Goal: Transaction & Acquisition: Purchase product/service

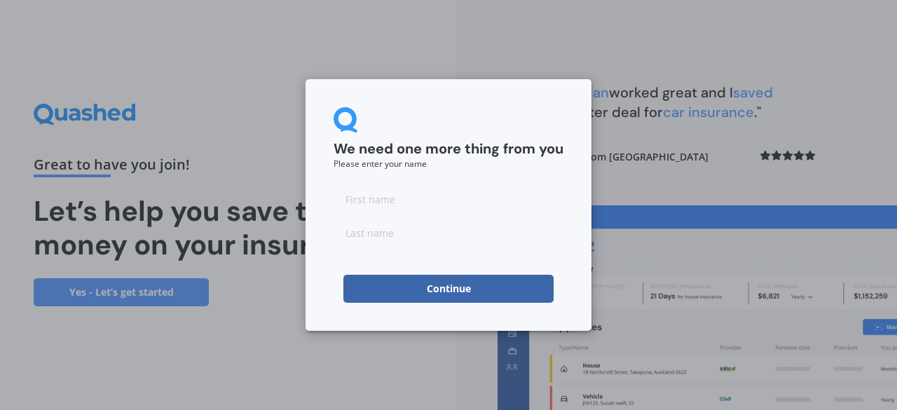
click at [456, 204] on input at bounding box center [449, 199] width 230 height 28
type input "[PERSON_NAME]"
type input "Fris"
click at [366, 283] on button "Continue" at bounding box center [449, 289] width 210 height 28
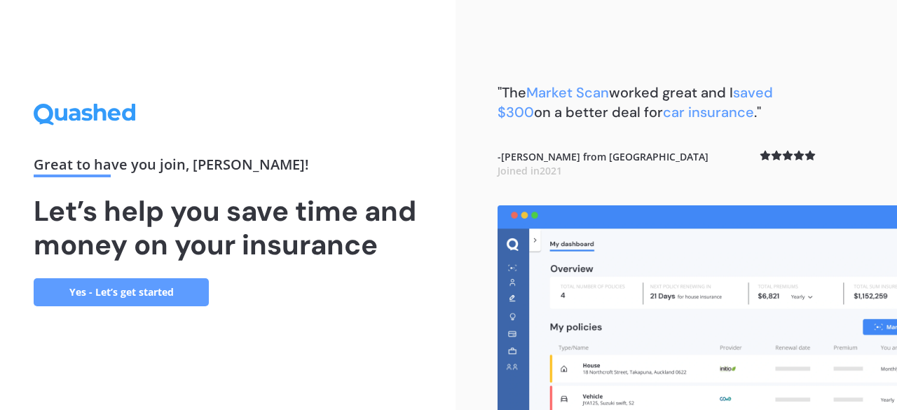
click at [176, 287] on link "Yes - Let’s get started" at bounding box center [121, 292] width 175 height 28
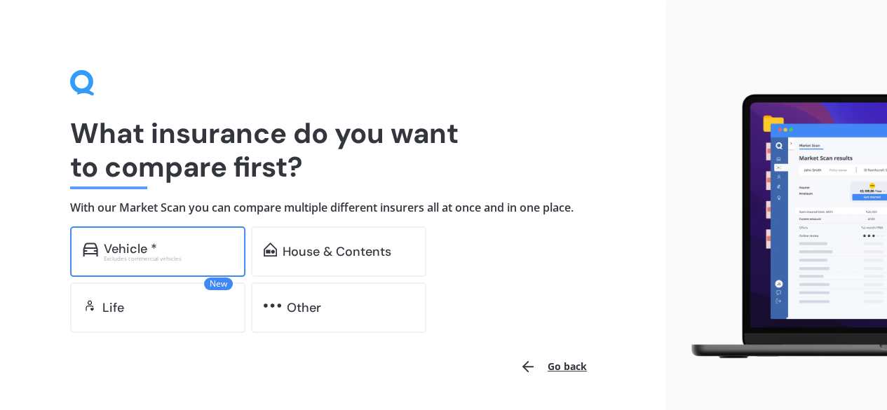
click at [126, 256] on div "Excludes commercial vehicles" at bounding box center [168, 259] width 129 height 6
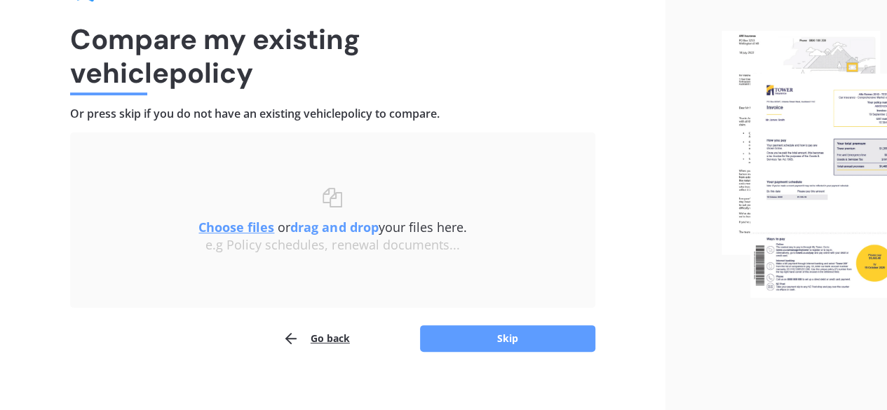
scroll to position [102, 0]
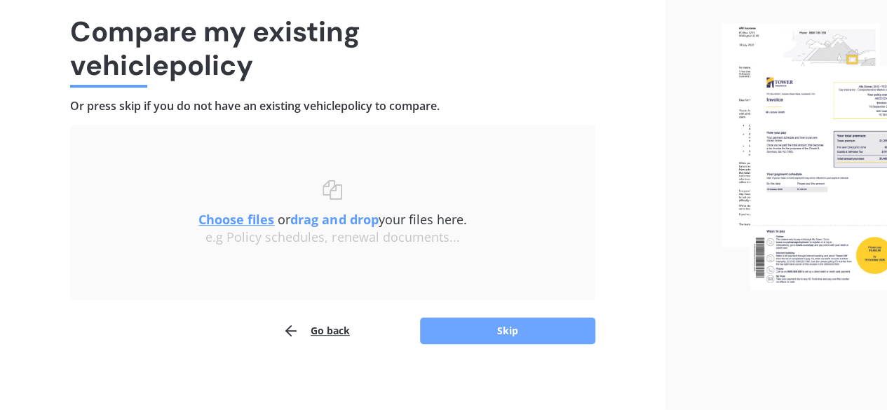
click at [507, 334] on button "Skip" at bounding box center [507, 331] width 175 height 27
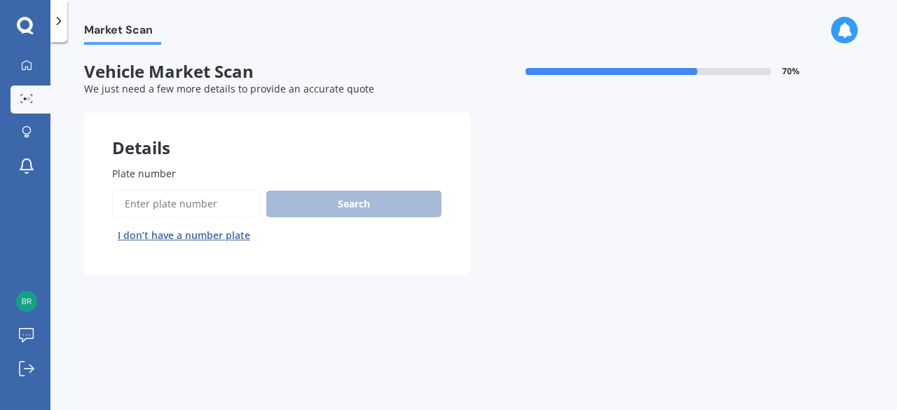
click at [217, 197] on input "Plate number" at bounding box center [186, 203] width 149 height 29
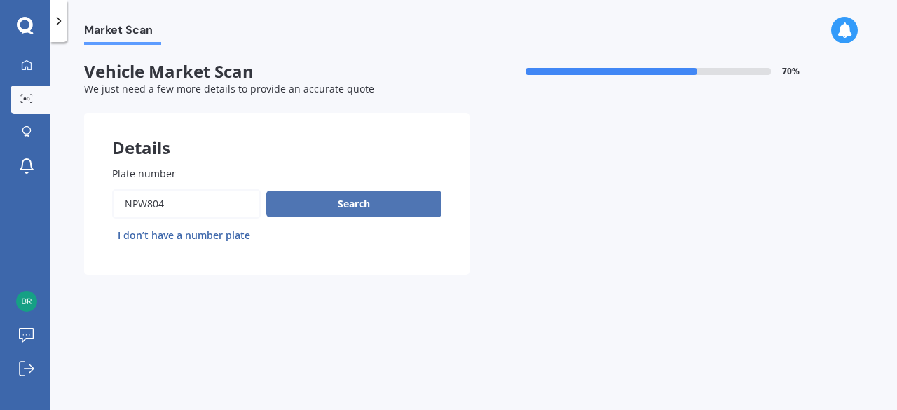
type input "npw804"
click at [306, 207] on button "Search" at bounding box center [353, 204] width 175 height 27
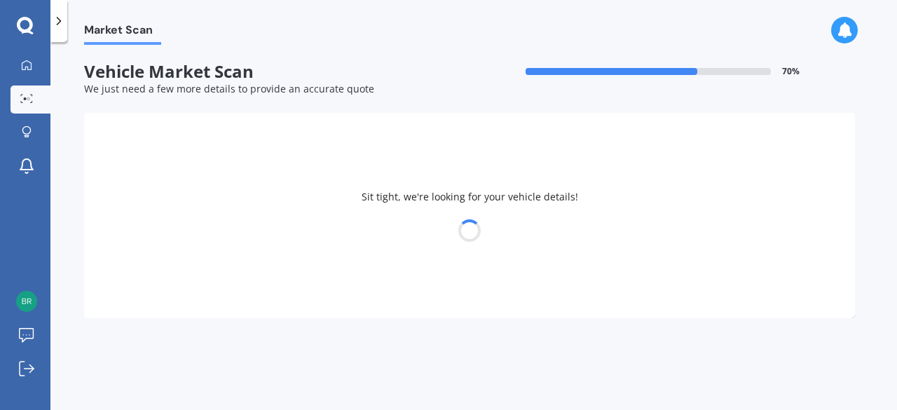
select select "MITSUBISHI"
select select "OUTLANDER"
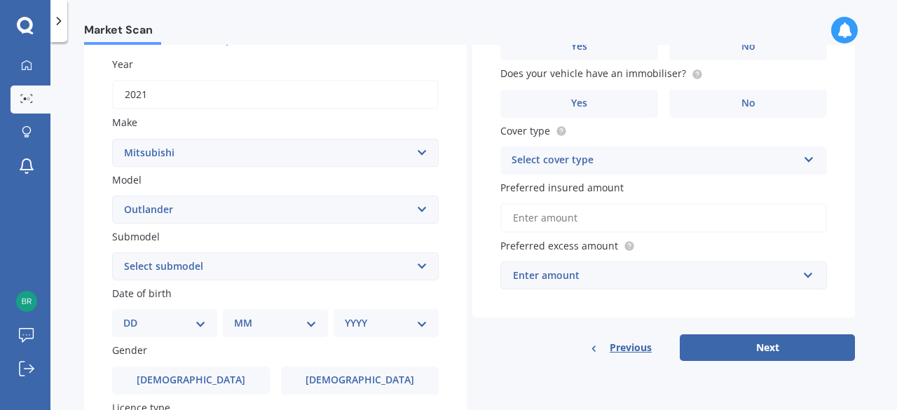
scroll to position [195, 0]
click at [210, 326] on div "DD 01 02 03 04 05 06 07 08 09 10 11 12 13 14 15 16 17 18 19 20 21 22 23 24 25 2…" at bounding box center [164, 324] width 105 height 28
click at [202, 328] on select "DD 01 02 03 04 05 06 07 08 09 10 11 12 13 14 15 16 17 18 19 20 21 22 23 24 25 2…" at bounding box center [164, 323] width 83 height 15
select select "05"
click at [135, 318] on select "DD 01 02 03 04 05 06 07 08 09 10 11 12 13 14 15 16 17 18 19 20 21 22 23 24 25 2…" at bounding box center [164, 323] width 83 height 15
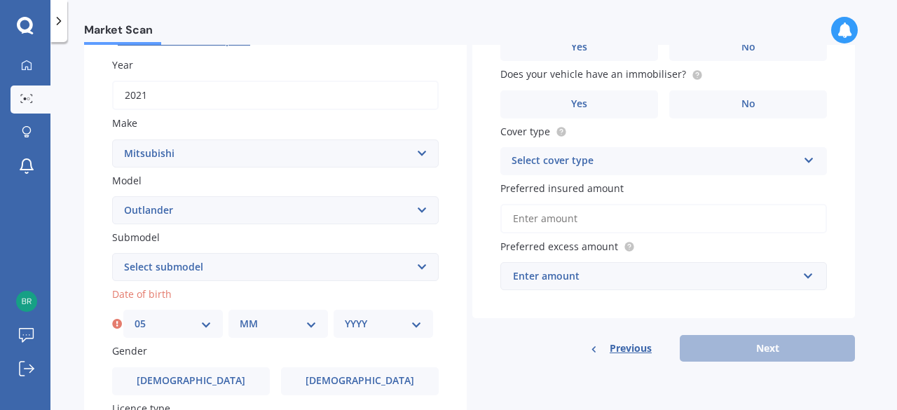
click at [306, 323] on select "MM 01 02 03 04 05 06 07 08 09 10 11 12" at bounding box center [278, 323] width 77 height 15
select select "10"
click at [240, 318] on select "MM 01 02 03 04 05 06 07 08 09 10 11 12" at bounding box center [278, 323] width 77 height 15
click at [402, 327] on select "YYYY 2025 2024 2023 2022 2021 2020 2019 2018 2017 2016 2015 2014 2013 2012 2011…" at bounding box center [383, 323] width 77 height 15
select select "1981"
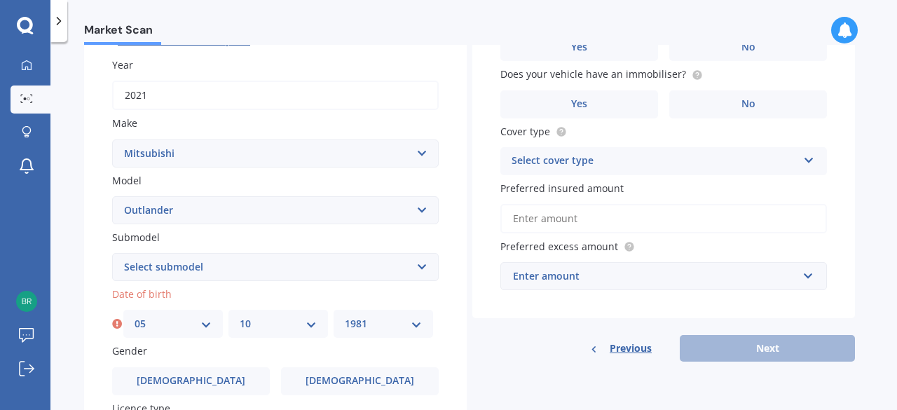
click at [345, 318] on select "YYYY 2025 2024 2023 2022 2021 2020 2019 2018 2017 2016 2015 2014 2013 2012 2011…" at bounding box center [383, 323] width 77 height 15
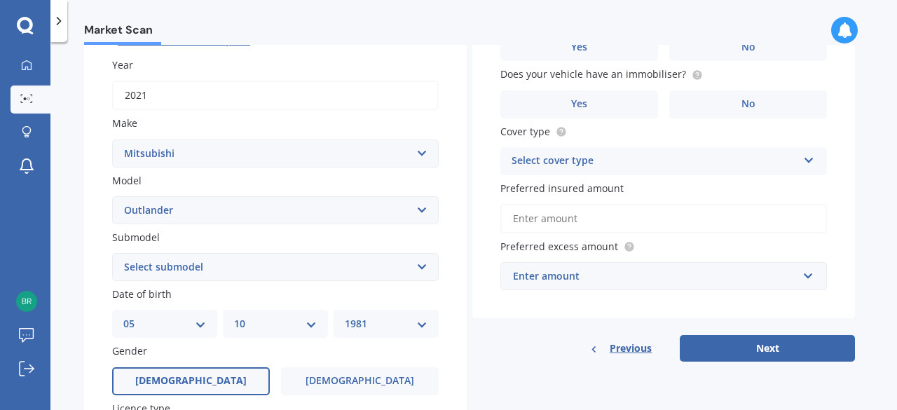
click at [202, 386] on span "[DEMOGRAPHIC_DATA]" at bounding box center [190, 381] width 111 height 12
click at [0, 0] on input "[DEMOGRAPHIC_DATA]" at bounding box center [0, 0] width 0 height 0
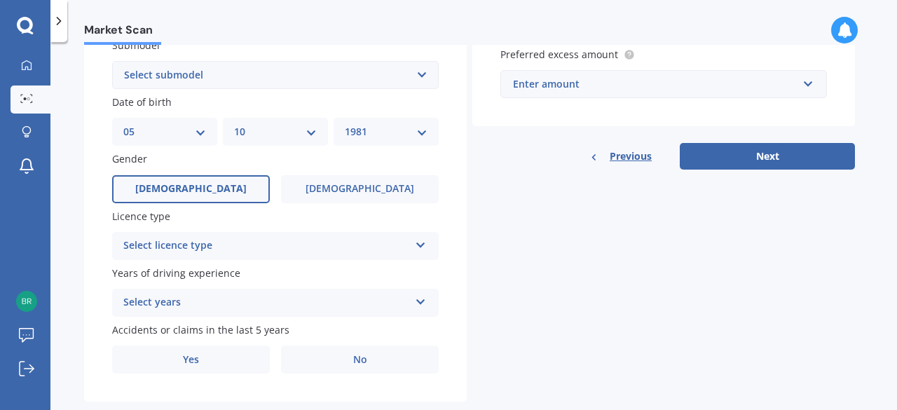
scroll to position [417, 0]
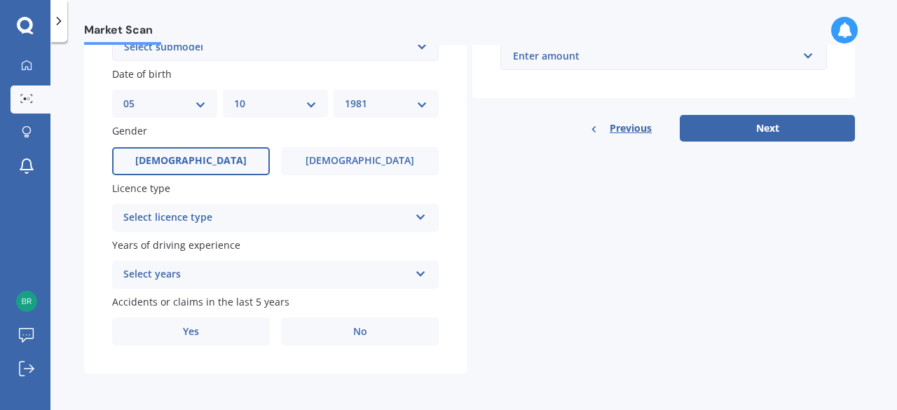
click at [186, 216] on div "Select licence type" at bounding box center [266, 218] width 286 height 17
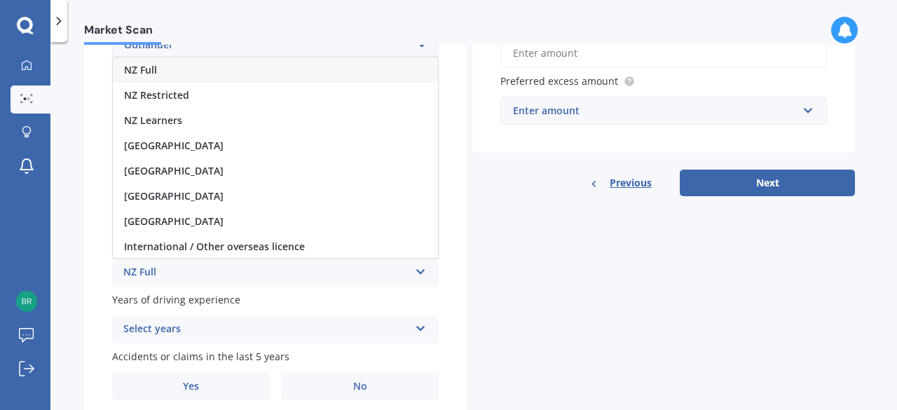
scroll to position [359, 0]
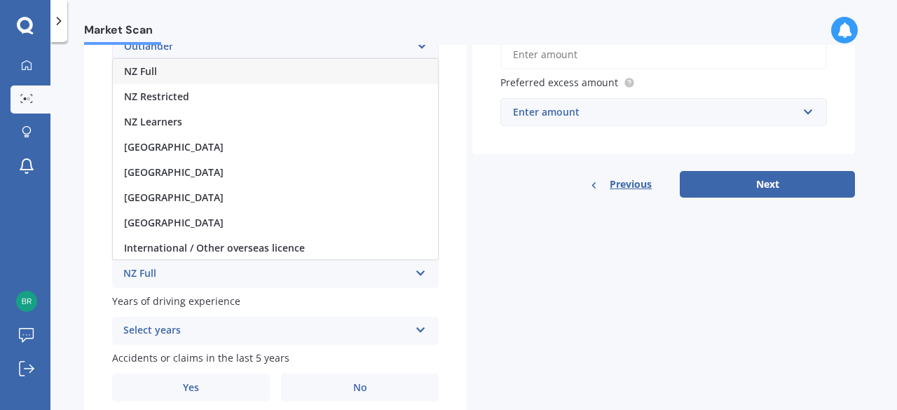
click at [163, 72] on div "NZ Full" at bounding box center [275, 71] width 325 height 25
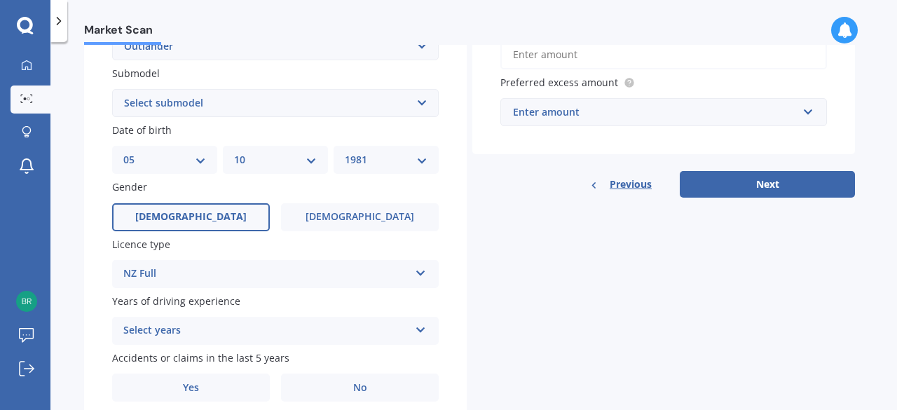
click at [165, 329] on div "Select years" at bounding box center [266, 330] width 286 height 17
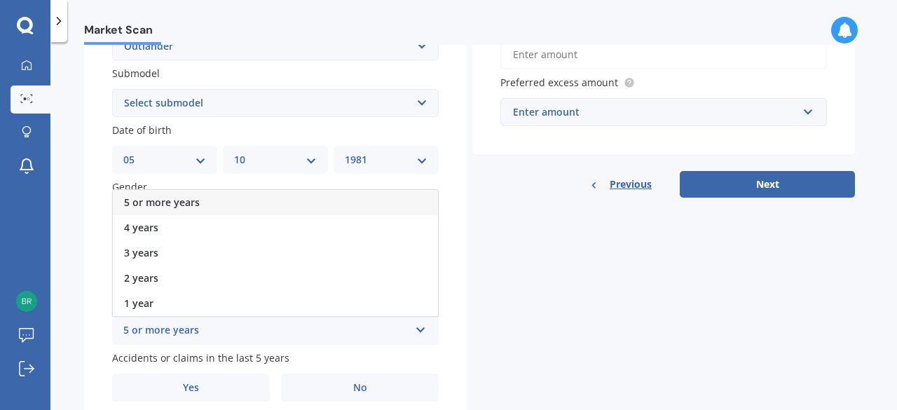
click at [163, 196] on div "5 or more years" at bounding box center [275, 202] width 325 height 25
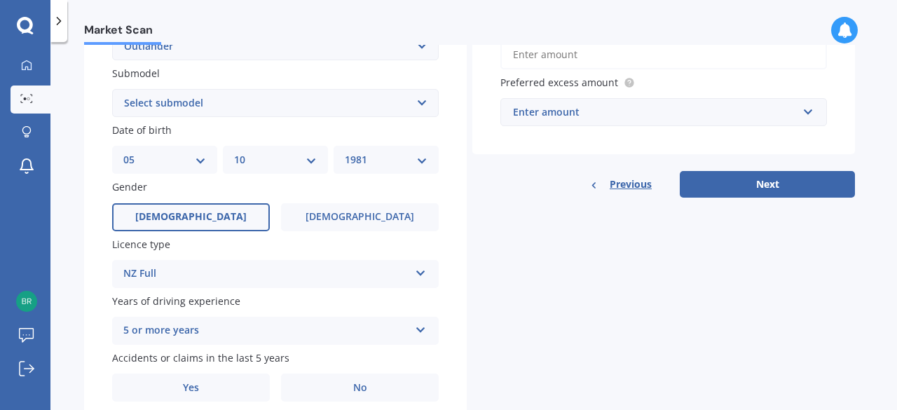
scroll to position [417, 0]
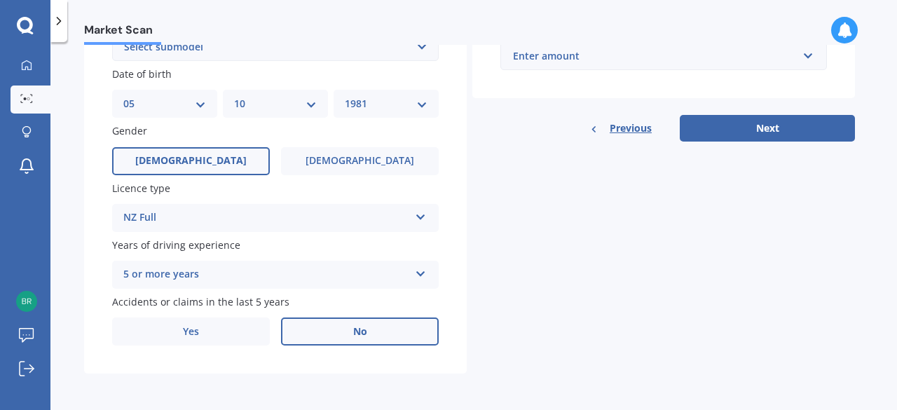
click at [330, 331] on label "No" at bounding box center [360, 332] width 158 height 28
click at [0, 0] on input "No" at bounding box center [0, 0] width 0 height 0
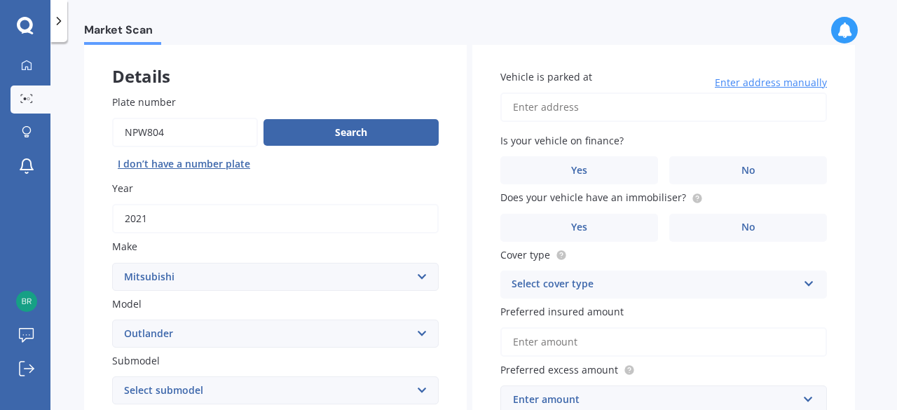
scroll to position [0, 0]
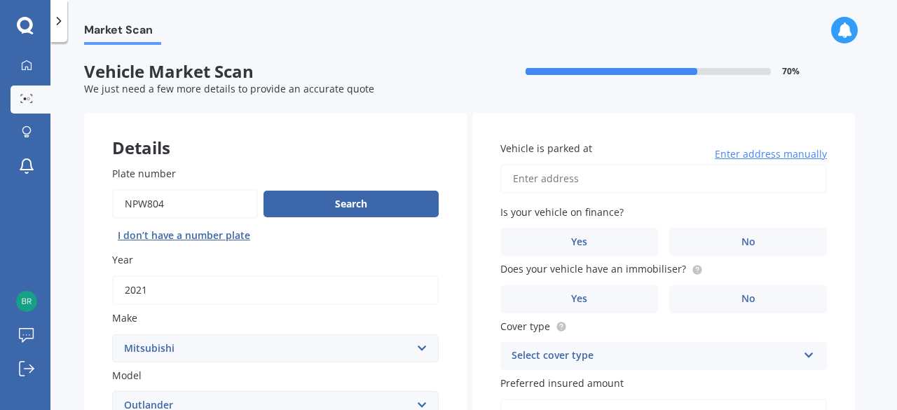
click at [631, 179] on input "Vehicle is parked at" at bounding box center [664, 178] width 327 height 29
type input "[STREET_ADDRESS], Select Region ... 0620"
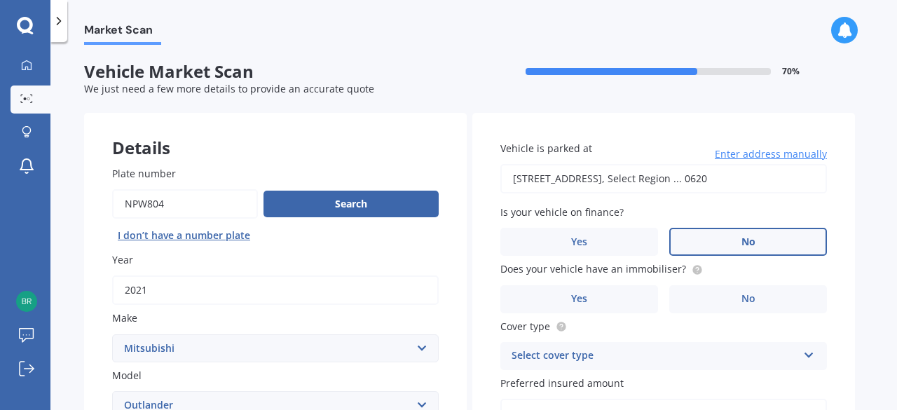
click at [712, 232] on label "No" at bounding box center [748, 242] width 158 height 28
click at [0, 0] on input "No" at bounding box center [0, 0] width 0 height 0
click at [719, 301] on label "No" at bounding box center [748, 299] width 158 height 28
click at [0, 0] on input "No" at bounding box center [0, 0] width 0 height 0
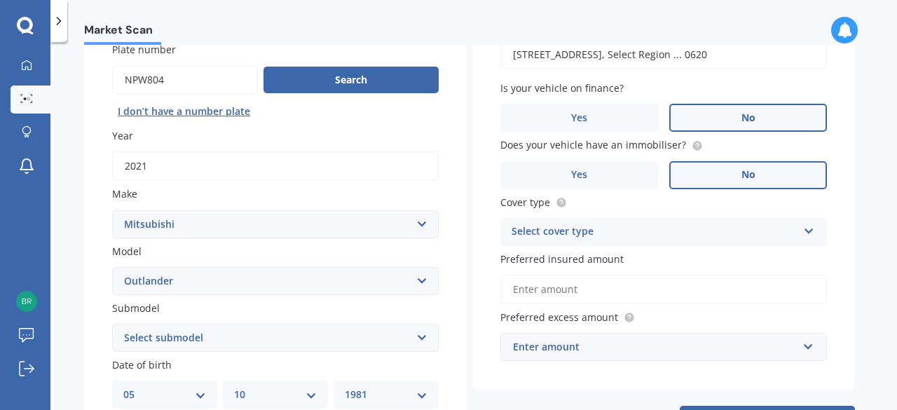
scroll to position [125, 0]
click at [700, 236] on div "Select cover type" at bounding box center [655, 231] width 286 height 17
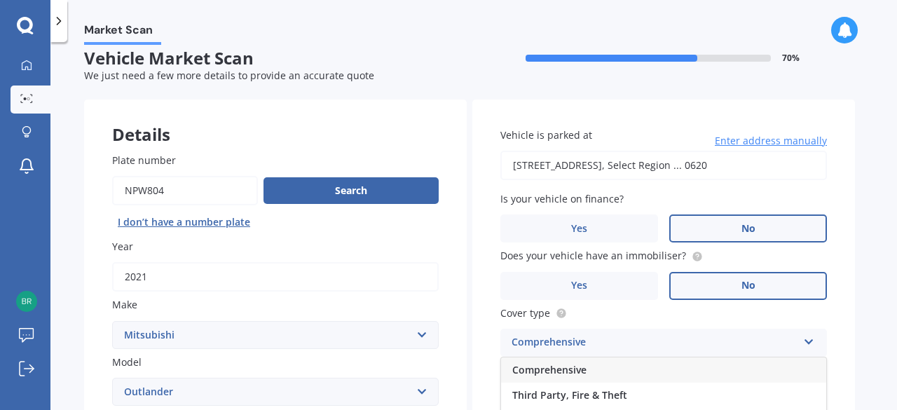
scroll to position [0, 0]
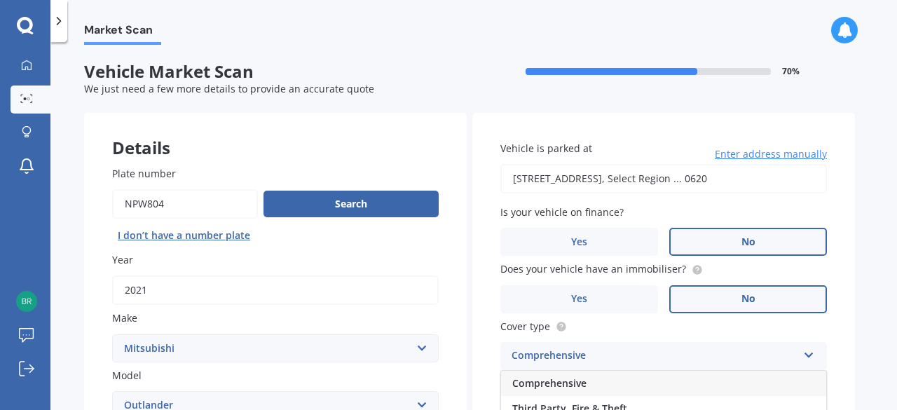
click at [543, 390] on div "Comprehensive" at bounding box center [663, 383] width 325 height 25
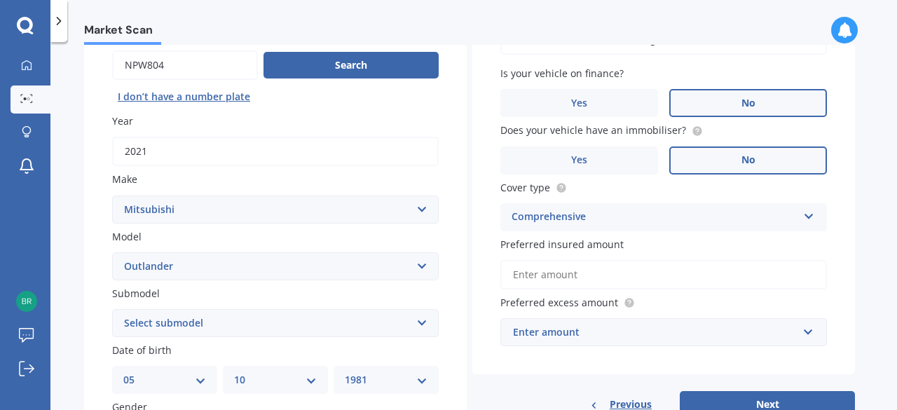
click at [632, 330] on div "Enter amount" at bounding box center [655, 332] width 285 height 15
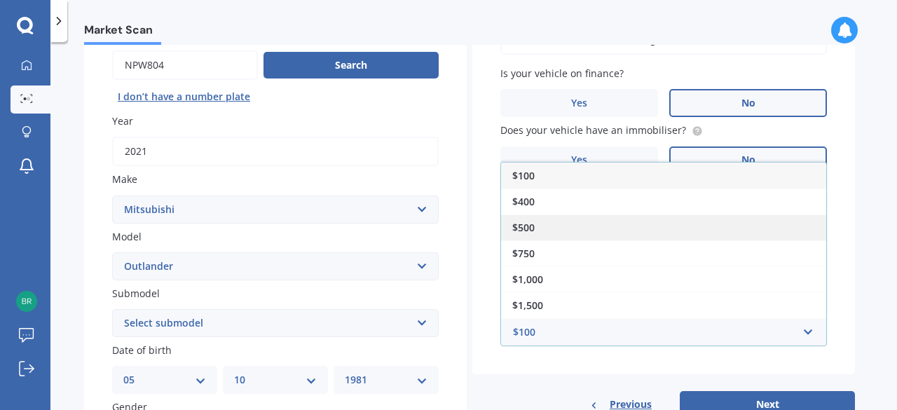
click at [597, 224] on div "$500" at bounding box center [663, 228] width 325 height 26
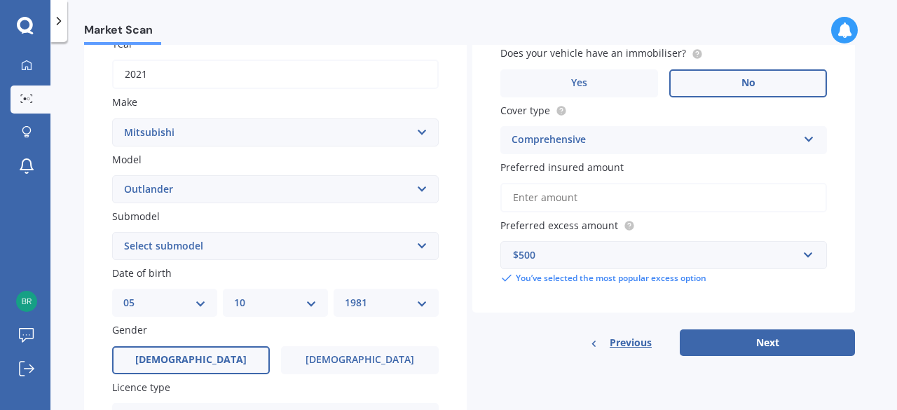
scroll to position [216, 0]
click at [763, 336] on button "Next" at bounding box center [767, 342] width 175 height 27
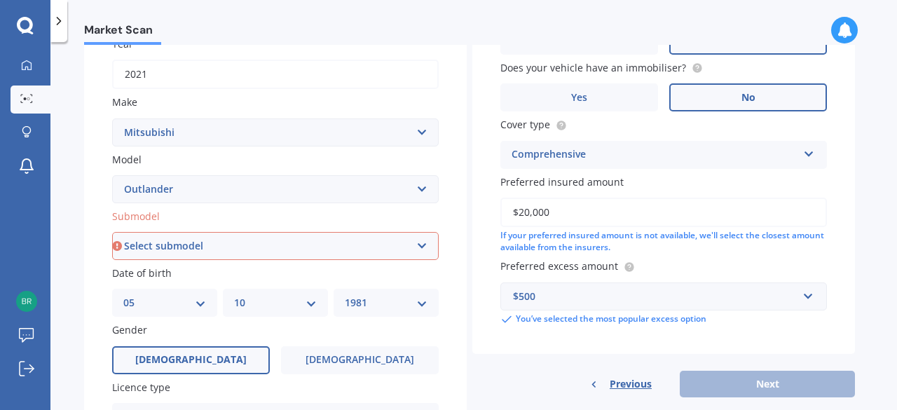
scroll to position [317, 0]
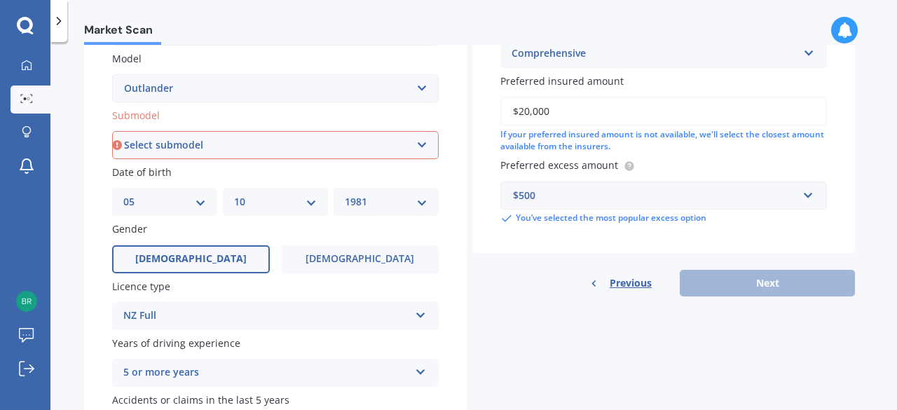
type input "$20,000"
click at [737, 287] on div "Previous Next" at bounding box center [663, 283] width 383 height 27
click at [428, 151] on select "Select submodel (All other) 2.4 Litre Station Wagon 3.0 Litre AWD 3.0 VRX Auto …" at bounding box center [275, 145] width 327 height 28
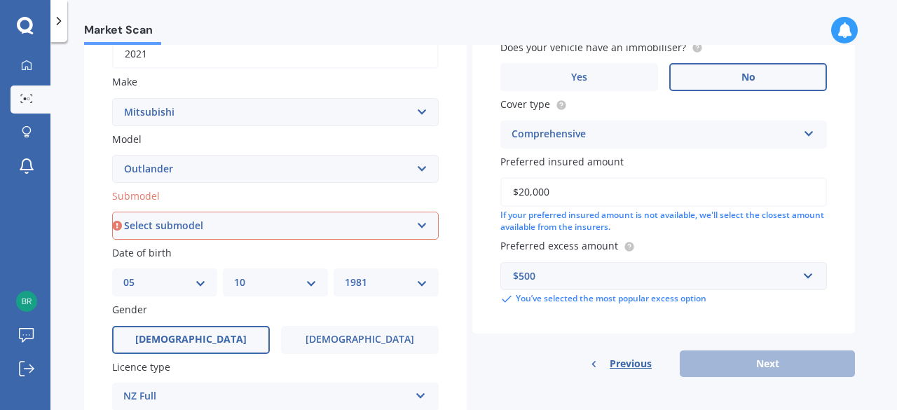
scroll to position [236, 0]
click at [158, 225] on select "Select submodel (All other) 2.4 Litre Station Wagon 3.0 Litre AWD 3.0 VRX Auto …" at bounding box center [275, 226] width 327 height 28
select select "LS 2.4P/CVT"
click at [112, 213] on select "Select submodel (All other) 2.4 Litre Station Wagon 3.0 Litre AWD 3.0 VRX Auto …" at bounding box center [275, 226] width 327 height 28
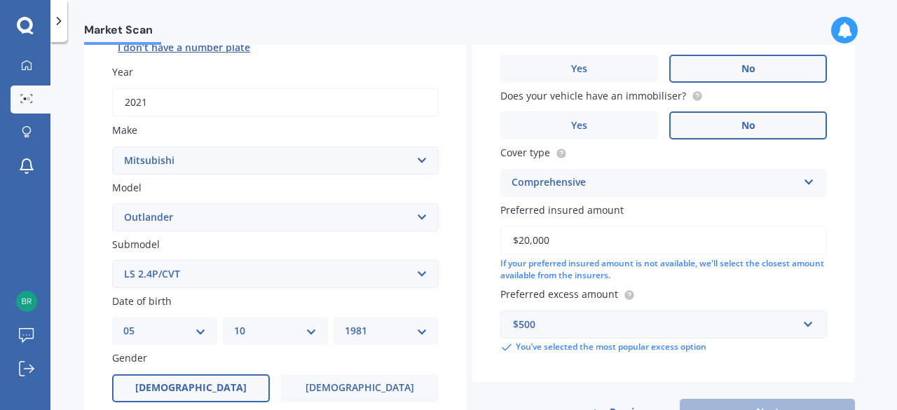
scroll to position [95, 0]
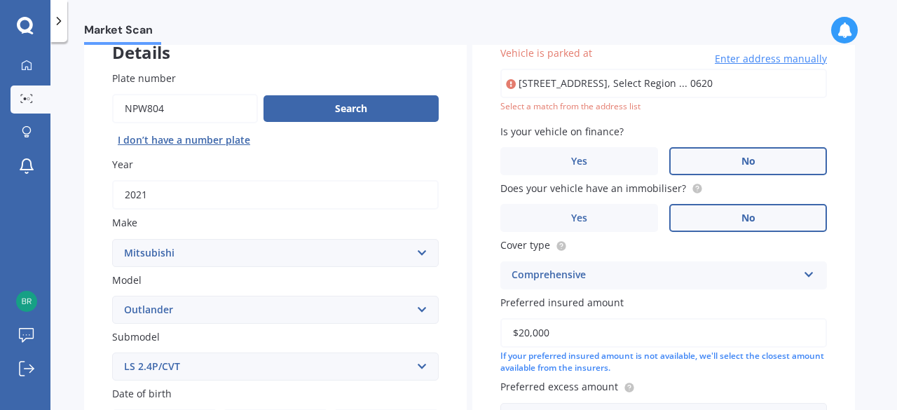
click at [605, 91] on input "[STREET_ADDRESS], Select Region ... 0620" at bounding box center [664, 83] width 327 height 29
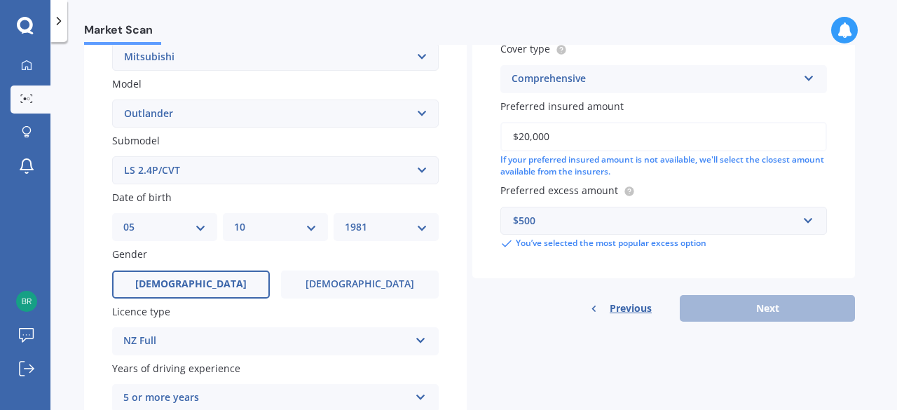
scroll to position [293, 0]
drag, startPoint x: 863, startPoint y: 200, endPoint x: 850, endPoint y: 218, distance: 22.6
click at [850, 218] on div "Market Scan Vehicle Market Scan 70 % We just need a few more details to provide…" at bounding box center [473, 229] width 847 height 368
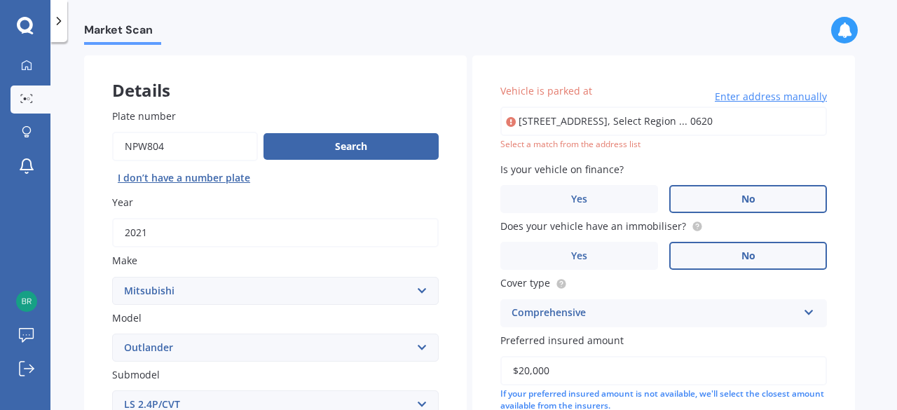
scroll to position [41, 0]
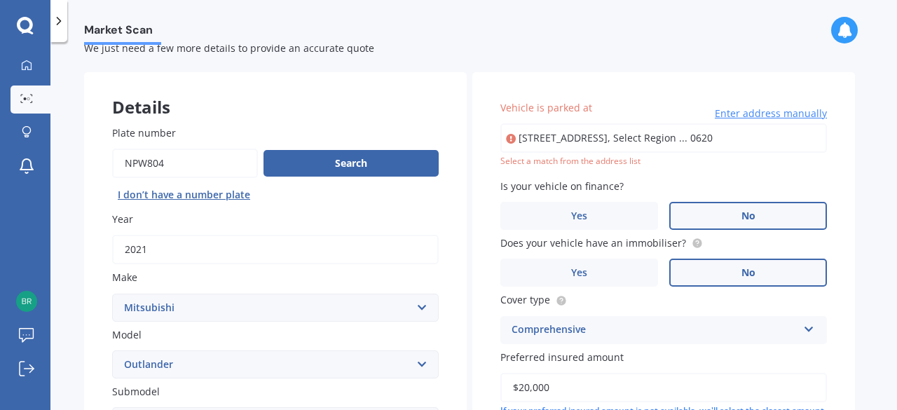
click at [815, 115] on span "Enter address manually" at bounding box center [771, 114] width 112 height 14
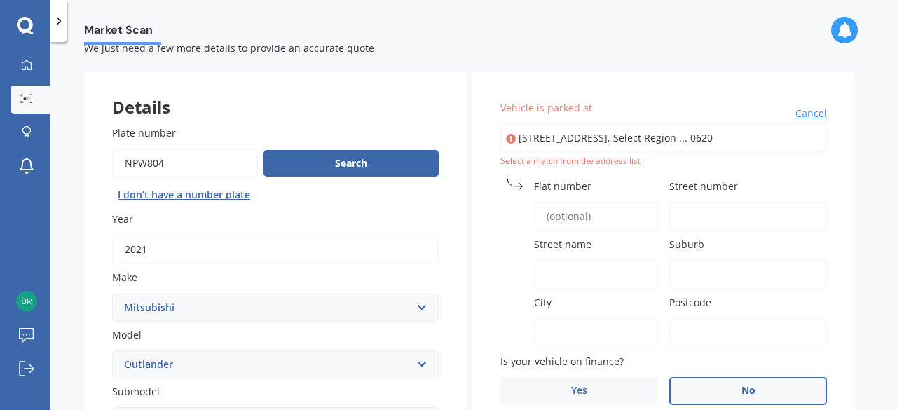
click at [732, 140] on input "[STREET_ADDRESS], Select Region ... 0620" at bounding box center [664, 137] width 327 height 29
type input "[STREET_ADDRESS]"
type input "98B"
type input "[GEOGRAPHIC_DATA]"
type input "Milford"
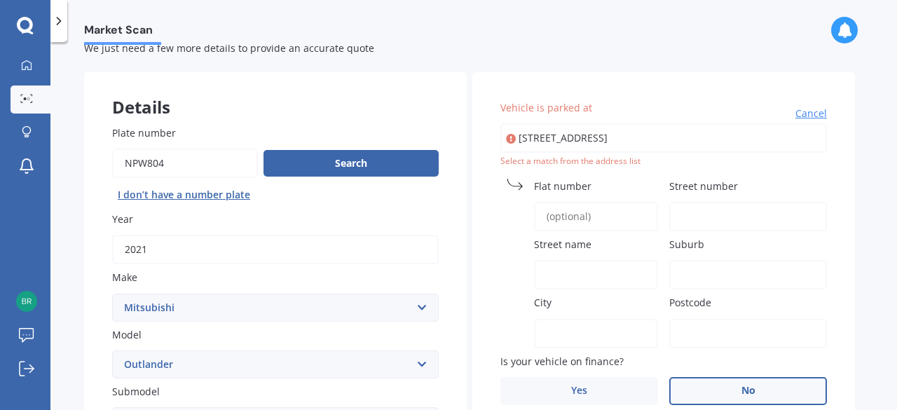
type input "[GEOGRAPHIC_DATA]"
type input "0620"
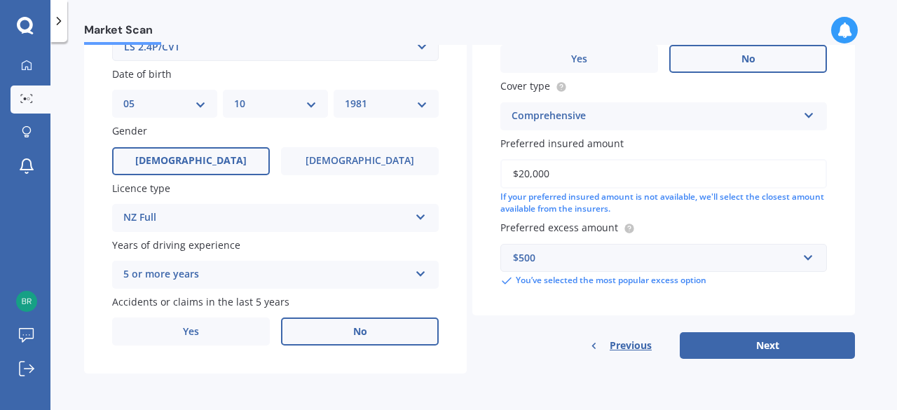
scroll to position [416, 0]
click at [719, 346] on button "Next" at bounding box center [767, 345] width 175 height 27
select select "05"
select select "10"
select select "1981"
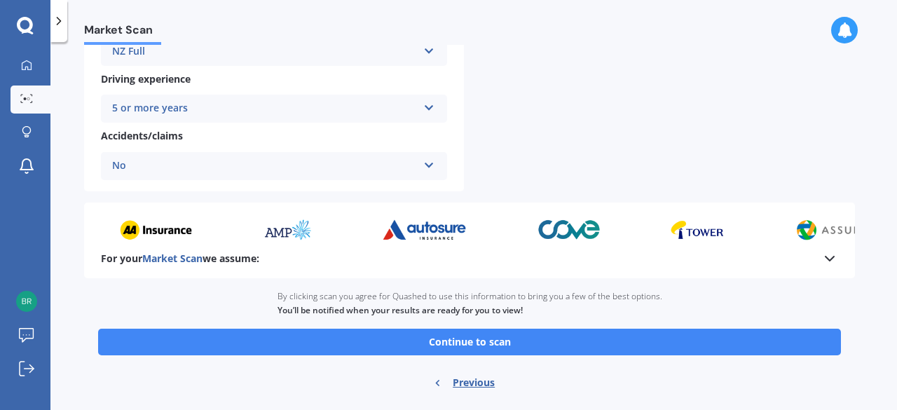
scroll to position [606, 0]
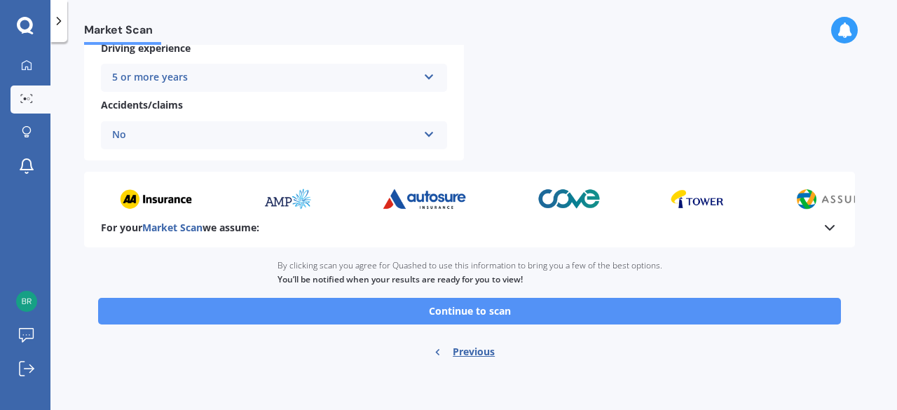
click at [464, 308] on button "Continue to scan" at bounding box center [469, 311] width 743 height 27
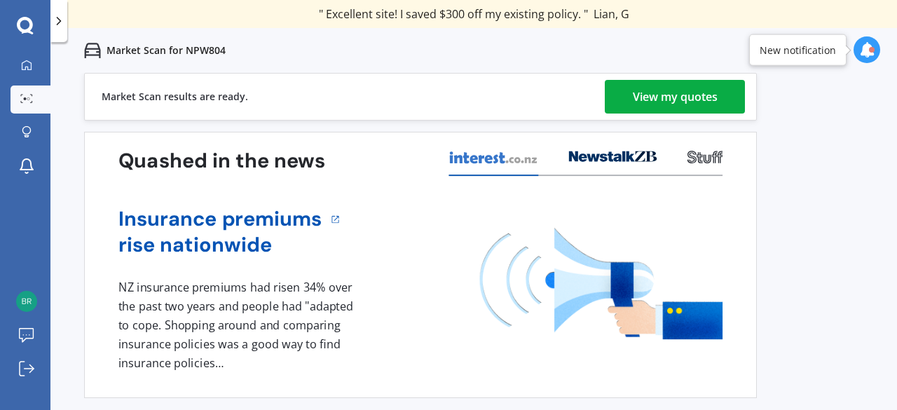
click at [618, 91] on link "View my quotes" at bounding box center [675, 97] width 140 height 34
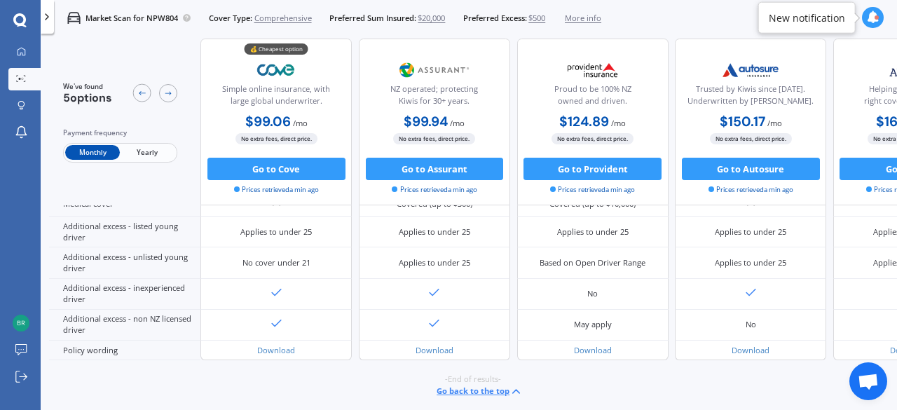
scroll to position [690, 0]
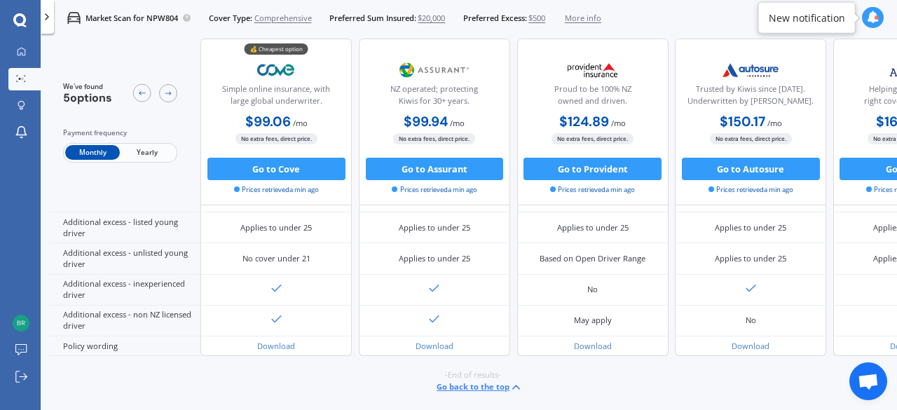
click at [154, 148] on span "Yearly" at bounding box center [147, 153] width 55 height 15
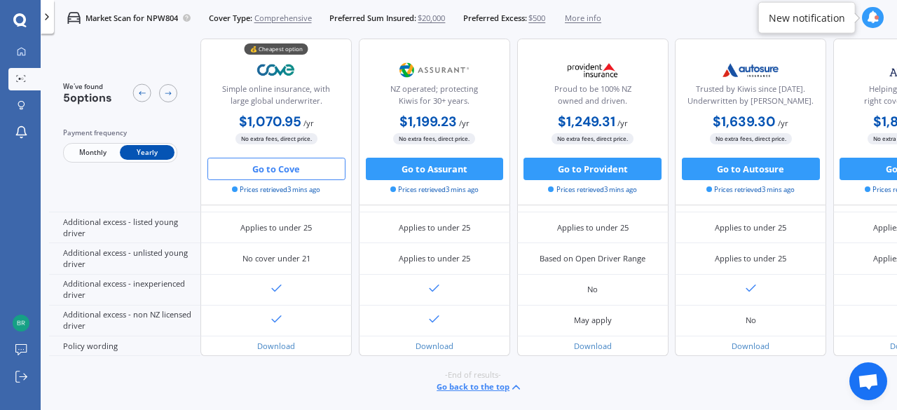
click at [233, 166] on button "Go to Cove" at bounding box center [277, 169] width 138 height 22
